Goal: Task Accomplishment & Management: Manage account settings

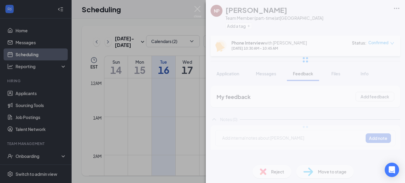
scroll to position [293, 0]
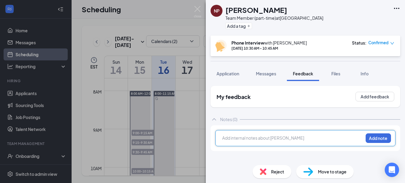
click at [294, 136] on div at bounding box center [293, 138] width 141 height 6
click at [279, 138] on span "called her and it went straigth to VM" at bounding box center [257, 137] width 68 height 5
click at [224, 137] on span "called her and it went straight to VM" at bounding box center [257, 137] width 68 height 5
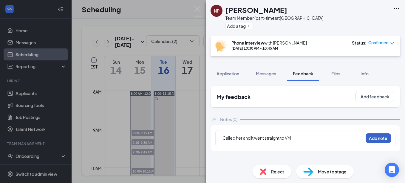
click at [371, 136] on button "Add note" at bounding box center [378, 138] width 25 height 10
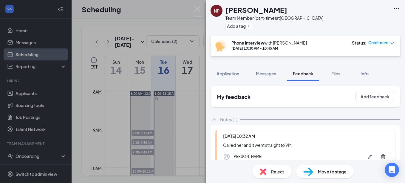
click at [274, 172] on span "Reject" at bounding box center [277, 171] width 13 height 7
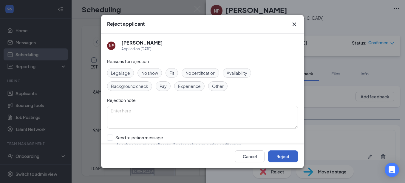
click at [289, 153] on button "Reject" at bounding box center [283, 156] width 30 height 12
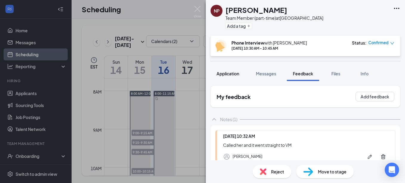
click at [230, 70] on button "Application" at bounding box center [228, 73] width 35 height 15
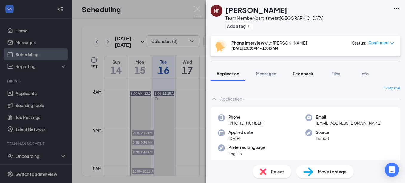
click at [310, 73] on span "Feedback" at bounding box center [303, 73] width 20 height 5
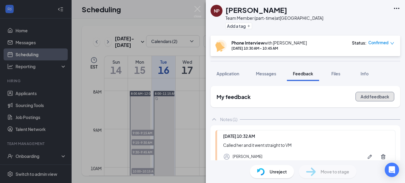
click at [363, 96] on button "Add feedback" at bounding box center [375, 97] width 39 height 10
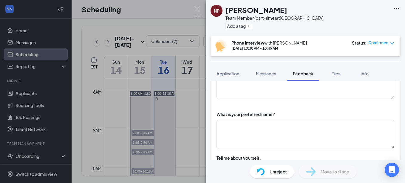
scroll to position [72, 0]
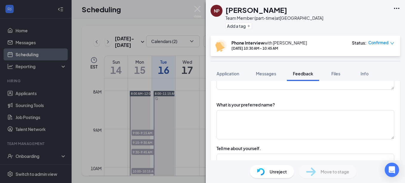
click at [279, 167] on div "Unreject" at bounding box center [272, 171] width 44 height 13
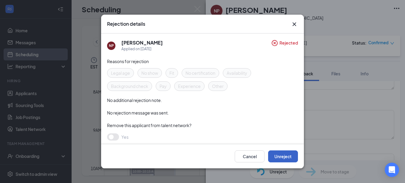
click at [288, 158] on button "Unreject" at bounding box center [283, 156] width 30 height 12
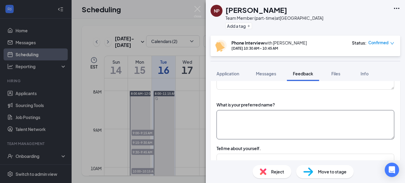
click at [296, 126] on textarea at bounding box center [306, 124] width 178 height 29
type textarea "[PERSON_NAME]"
click at [276, 156] on textarea at bounding box center [306, 167] width 178 height 29
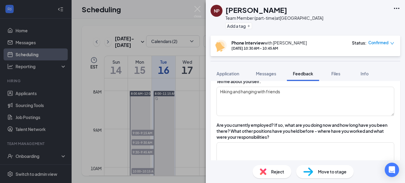
scroll to position [144, 0]
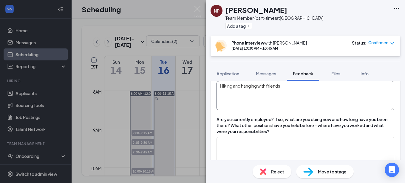
click at [324, 95] on textarea "Hiking and hanging with friends" at bounding box center [306, 95] width 178 height 29
type textarea "Hiking and hanging with friends. Freshman at UTC. From [GEOGRAPHIC_DATA]."
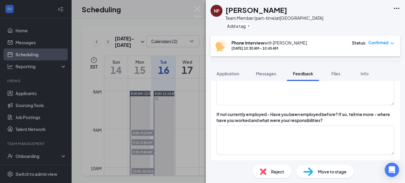
scroll to position [216, 0]
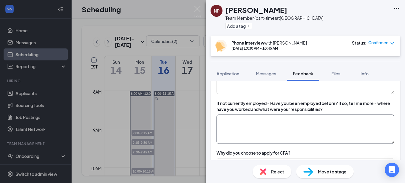
click at [315, 130] on textarea at bounding box center [306, 128] width 178 height 29
type textarea "Marshalls YMCA-child wathc"
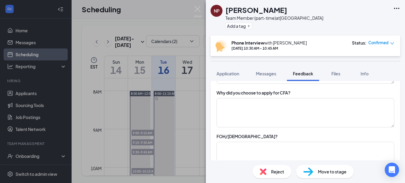
scroll to position [276, 0]
click at [267, 153] on textarea at bounding box center [306, 156] width 178 height 29
type textarea "FOH"
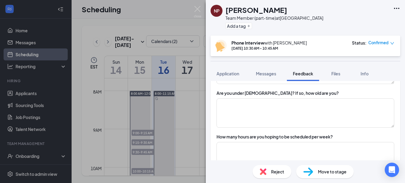
scroll to position [371, 0]
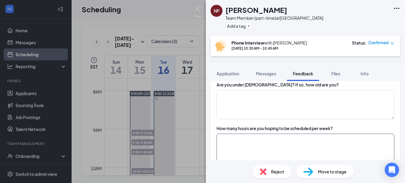
click at [287, 143] on textarea at bounding box center [306, 147] width 178 height 29
type textarea "PT: 20hrs /wk"
click at [281, 111] on textarea at bounding box center [306, 104] width 178 height 29
type textarea "No"
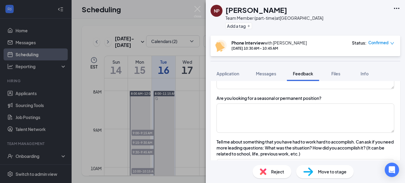
scroll to position [443, 0]
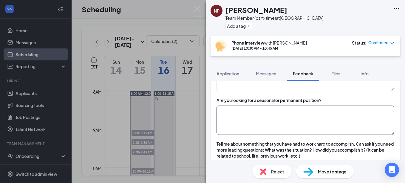
click at [336, 118] on textarea at bounding box center [306, 119] width 178 height 29
type textarea "permanent-not over xmas break or summer break"
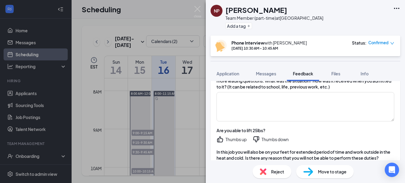
scroll to position [574, 0]
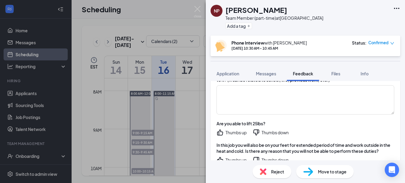
click at [225, 132] on div "Thumbs up" at bounding box center [232, 132] width 30 height 7
click at [221, 133] on icon "ThumbsUp" at bounding box center [220, 132] width 7 height 7
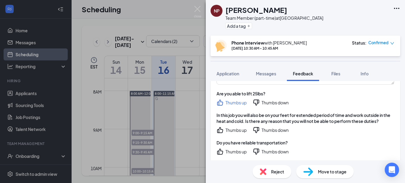
scroll to position [610, 0]
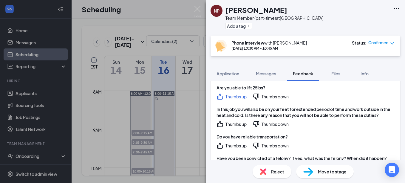
click at [223, 125] on icon "ThumbsUp" at bounding box center [220, 124] width 6 height 6
click at [222, 145] on icon "ThumbsUp" at bounding box center [220, 145] width 6 height 6
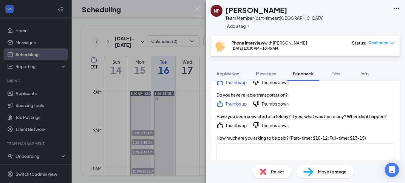
scroll to position [658, 0]
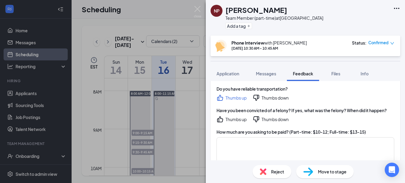
click at [220, 118] on icon "ThumbsUp" at bounding box center [220, 119] width 7 height 7
click at [241, 149] on textarea at bounding box center [306, 151] width 178 height 29
type textarea "PT: $13"
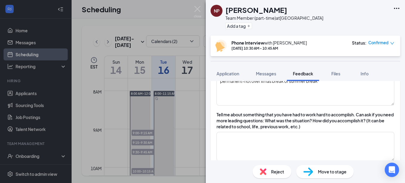
scroll to position [467, 0]
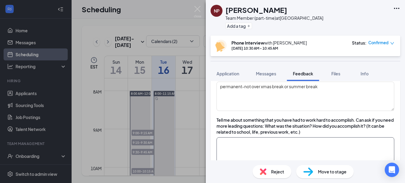
click at [279, 144] on textarea at bounding box center [306, 151] width 178 height 29
type textarea "E"
click at [343, 142] on textarea "Getting her high school diploma and had to fulfill her" at bounding box center [306, 151] width 178 height 29
type textarea "Getting her high school diploma and had to fulfill her requirements to get thru…"
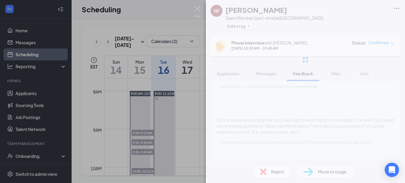
drag, startPoint x: 402, startPoint y: 123, endPoint x: 402, endPoint y: 119, distance: 4.2
click at [402, 119] on div "NP [PERSON_NAME] Team Member (part-time) at [GEOGRAPHIC_DATA] Add a tag Phone I…" at bounding box center [305, 91] width 199 height 183
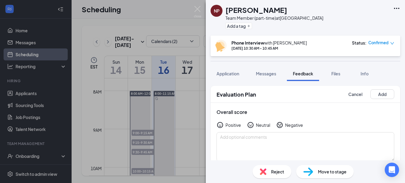
scroll to position [4, 0]
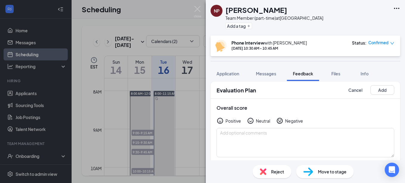
click at [222, 120] on icon "HappyFace" at bounding box center [220, 120] width 7 height 7
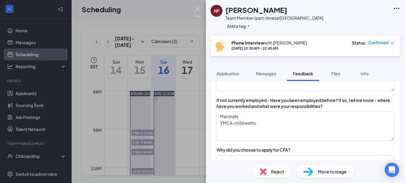
scroll to position [219, 0]
click at [265, 123] on textarea "Marshalls YMCA-child wathc" at bounding box center [306, 125] width 178 height 29
type textarea "Marshalls YMCA-child watcher"
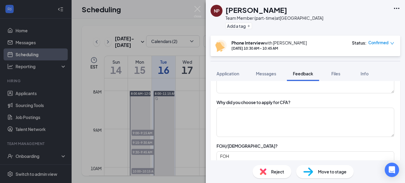
scroll to position [267, 0]
click at [296, 113] on textarea at bounding box center [306, 121] width 178 height 29
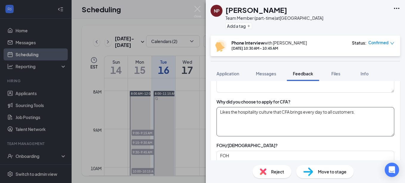
type textarea "Likes the hospitality culture that CFA brings every day to all customers."
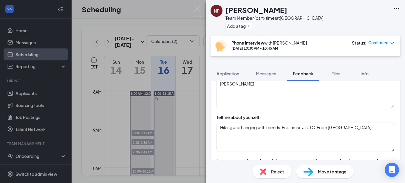
scroll to position [17, 0]
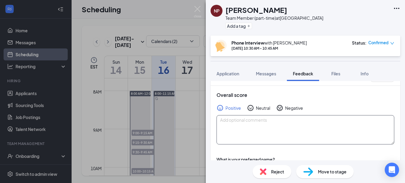
click at [247, 124] on textarea at bounding box center [306, 129] width 178 height 29
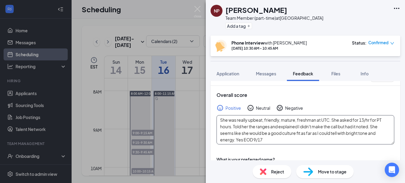
type textarea "She was really upbeat, friendly, mature, freshman at UTC. She asked for 13/hr f…"
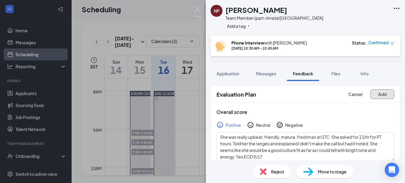
click at [377, 92] on button "Add" at bounding box center [383, 94] width 24 height 10
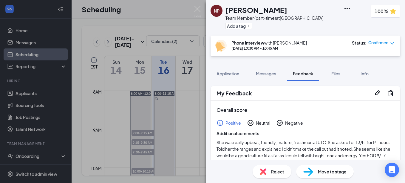
click at [327, 171] on span "Move to stage" at bounding box center [332, 171] width 29 height 7
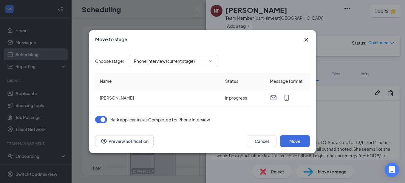
type input "Review Notes - Y/N In Person (next stage)"
click at [296, 142] on button "Move" at bounding box center [295, 141] width 30 height 12
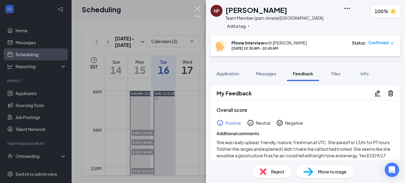
click at [197, 8] on img at bounding box center [197, 12] width 7 height 12
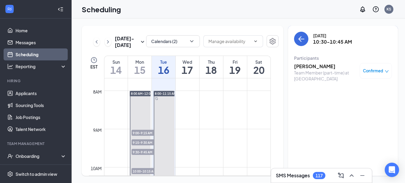
click at [320, 69] on h3 "[PERSON_NAME]" at bounding box center [325, 66] width 63 height 7
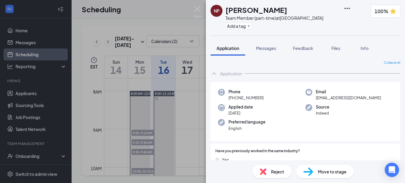
click at [330, 173] on span "Move to stage" at bounding box center [332, 171] width 29 height 7
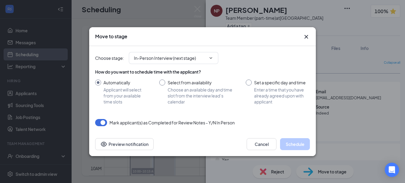
click at [308, 54] on div "Move to stage Choose stage : In-Person Interview (next stage) How do you want t…" at bounding box center [202, 91] width 227 height 129
click at [305, 36] on icon "Cross" at bounding box center [307, 37] width 4 height 4
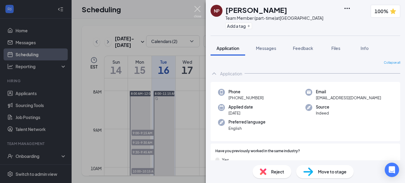
click at [198, 7] on img at bounding box center [197, 12] width 7 height 12
